Goal: Check status: Check status

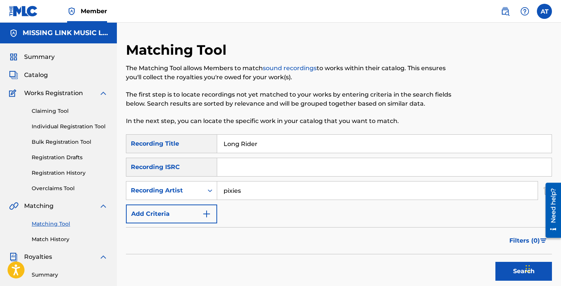
click at [72, 172] on link "Registration History" at bounding box center [70, 173] width 76 height 8
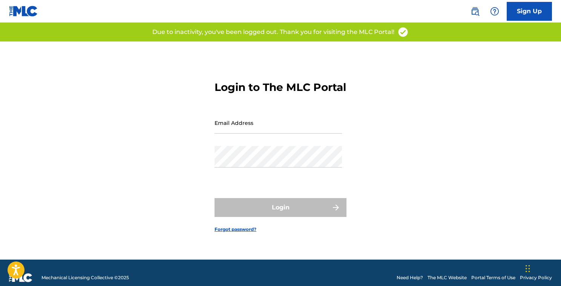
click at [247, 133] on input "Email Address" at bounding box center [277, 122] width 127 height 21
type input "[EMAIL_ADDRESS][DOMAIN_NAME]"
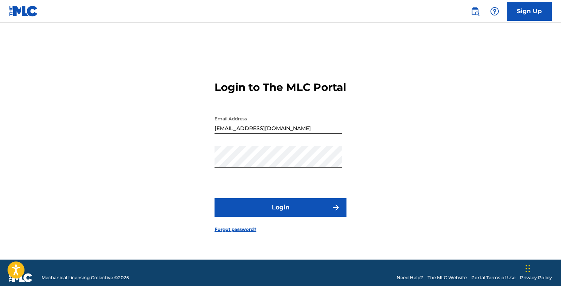
click at [271, 217] on button "Login" at bounding box center [280, 207] width 132 height 19
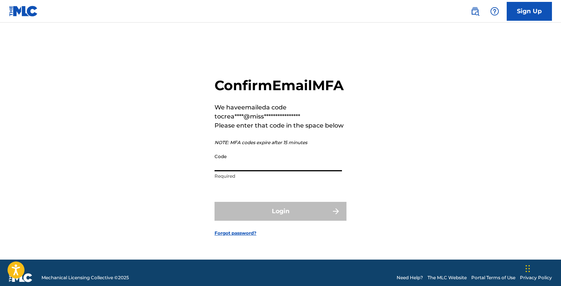
click at [256, 171] on input "Code" at bounding box center [277, 160] width 127 height 21
paste input "456575"
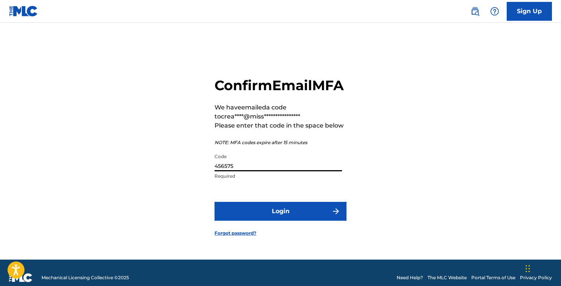
type input "456575"
click at [272, 216] on button "Login" at bounding box center [280, 211] width 132 height 19
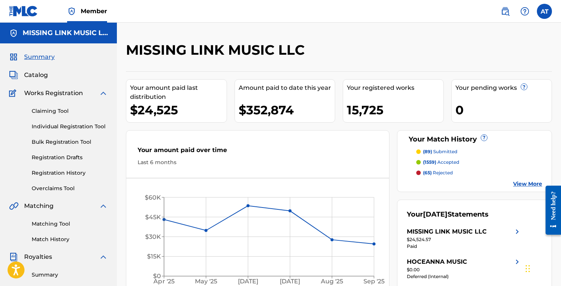
click at [67, 171] on link "Registration History" at bounding box center [70, 173] width 76 height 8
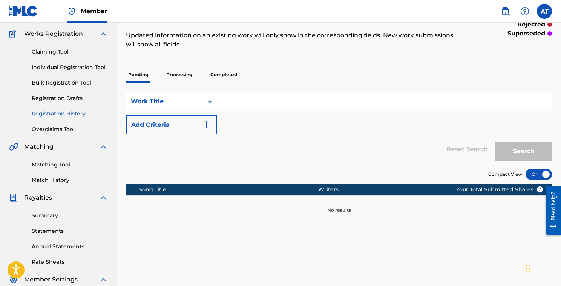
scroll to position [46, 0]
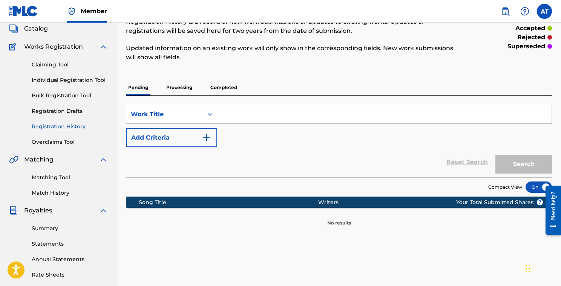
click at [235, 90] on p "Completed" at bounding box center [223, 88] width 31 height 16
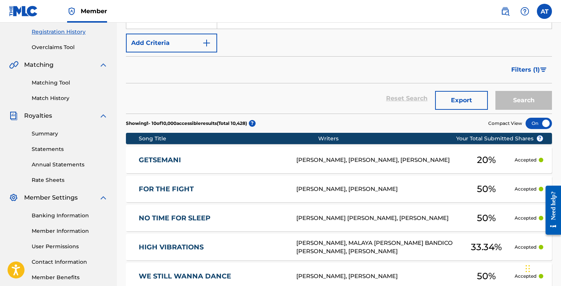
scroll to position [136, 0]
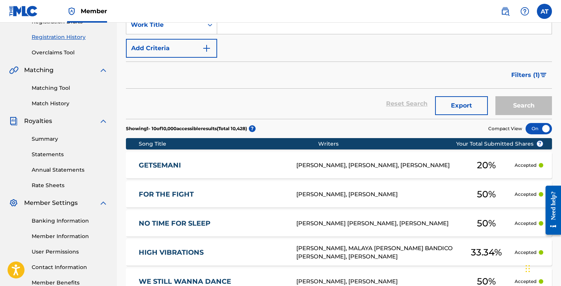
click at [541, 75] on img "Search Form" at bounding box center [543, 75] width 6 height 5
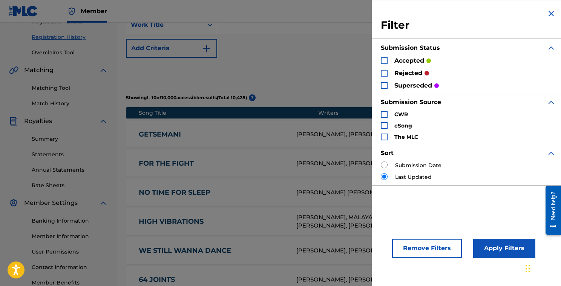
click at [382, 167] on input "Search Form" at bounding box center [384, 164] width 7 height 7
radio input "true"
click at [492, 243] on button "Apply Filters" at bounding box center [504, 248] width 62 height 19
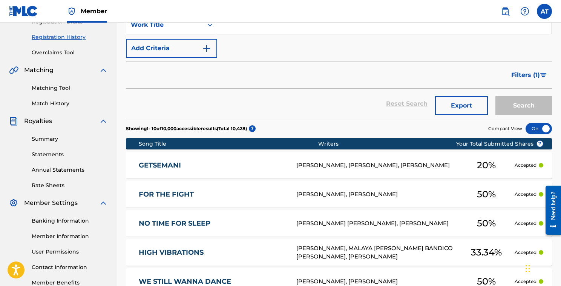
click at [450, 162] on div "[PERSON_NAME], [PERSON_NAME], [PERSON_NAME]" at bounding box center [377, 165] width 162 height 9
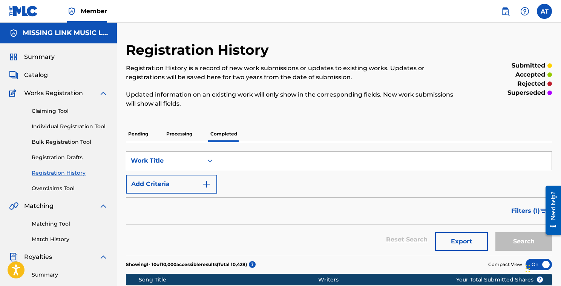
click at [167, 127] on p "Processing" at bounding box center [179, 134] width 31 height 16
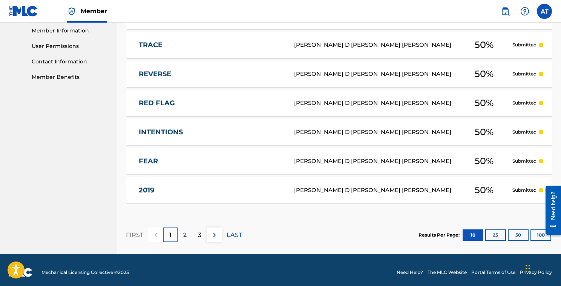
scroll to position [346, 0]
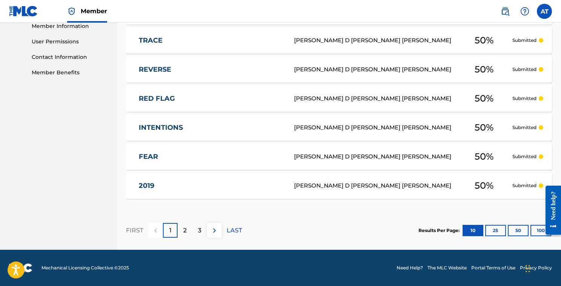
click at [186, 230] on p "2" at bounding box center [184, 230] width 3 height 9
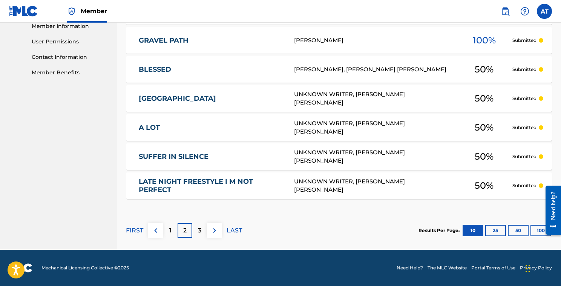
click at [199, 227] on p "3" at bounding box center [199, 230] width 3 height 9
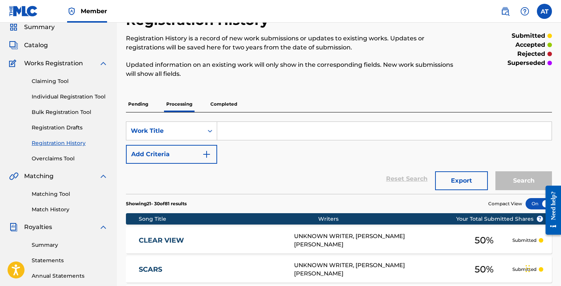
scroll to position [18, 0]
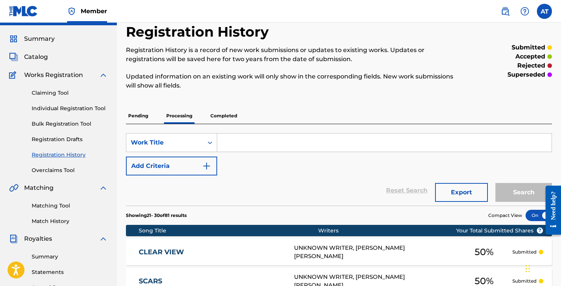
click at [242, 141] on input "Search Form" at bounding box center [384, 142] width 334 height 18
type input "lugonia"
click at [495, 183] on button "Search" at bounding box center [523, 192] width 57 height 19
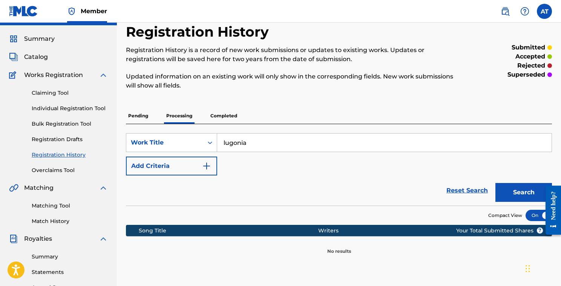
click at [222, 114] on p "Completed" at bounding box center [223, 116] width 31 height 16
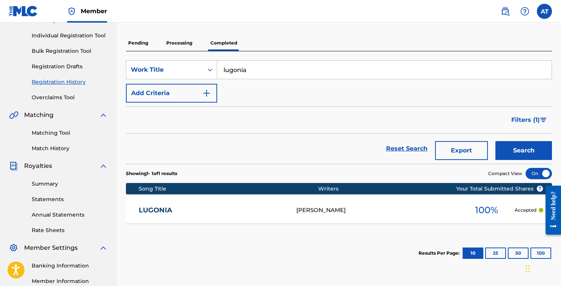
scroll to position [91, 0]
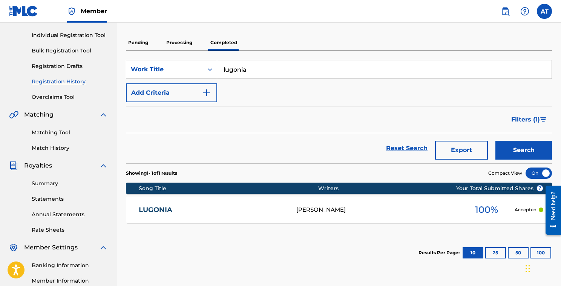
click at [495, 206] on span "100 %" at bounding box center [486, 210] width 23 height 14
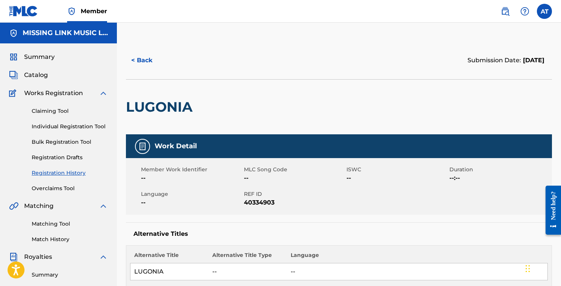
click at [140, 63] on button "< Back" at bounding box center [148, 60] width 45 height 19
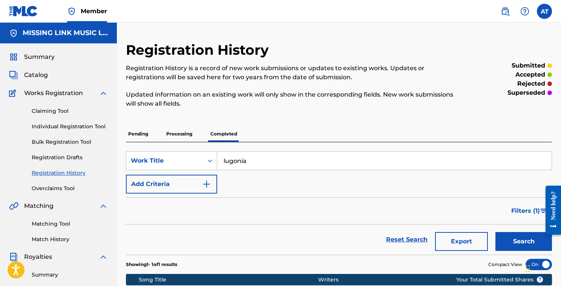
scroll to position [91, 0]
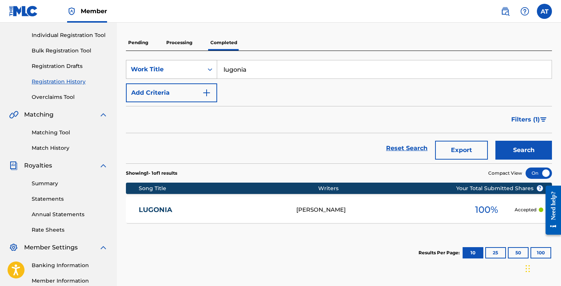
drag, startPoint x: 279, startPoint y: 74, endPoint x: 202, endPoint y: 64, distance: 76.8
click at [202, 64] on div "SearchWithCriteriaf9e4d8a4-0914-40ef-9b3e-8e855c13c999 Work Title [GEOGRAPHIC_D…" at bounding box center [339, 69] width 426 height 19
type input "meow"
click at [495, 141] on button "Search" at bounding box center [523, 150] width 57 height 19
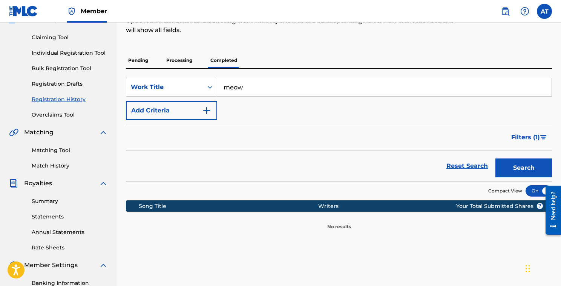
scroll to position [72, 0]
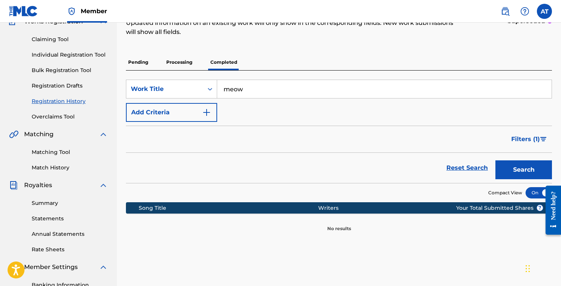
click at [531, 139] on span "Filters ( 1 )" at bounding box center [525, 139] width 29 height 9
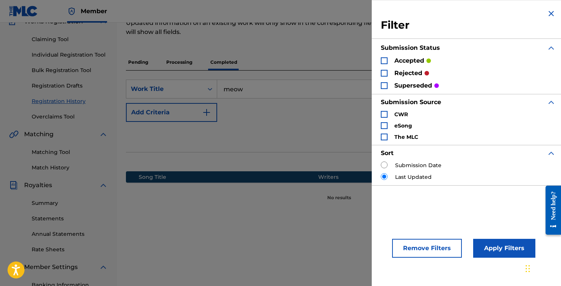
click at [548, 12] on img "Search Form" at bounding box center [551, 13] width 9 height 9
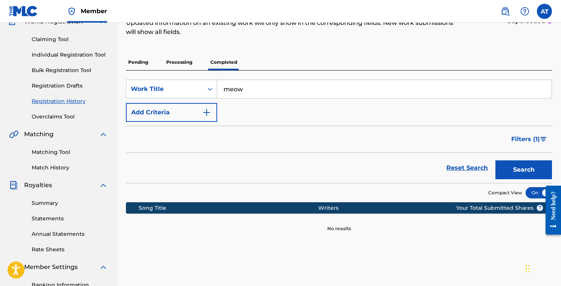
click at [178, 61] on p "Processing" at bounding box center [179, 62] width 31 height 16
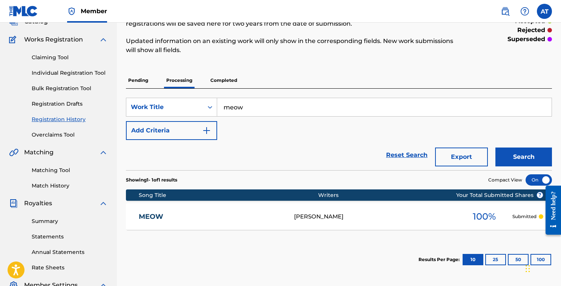
scroll to position [55, 0]
